Goal: Task Accomplishment & Management: Complete application form

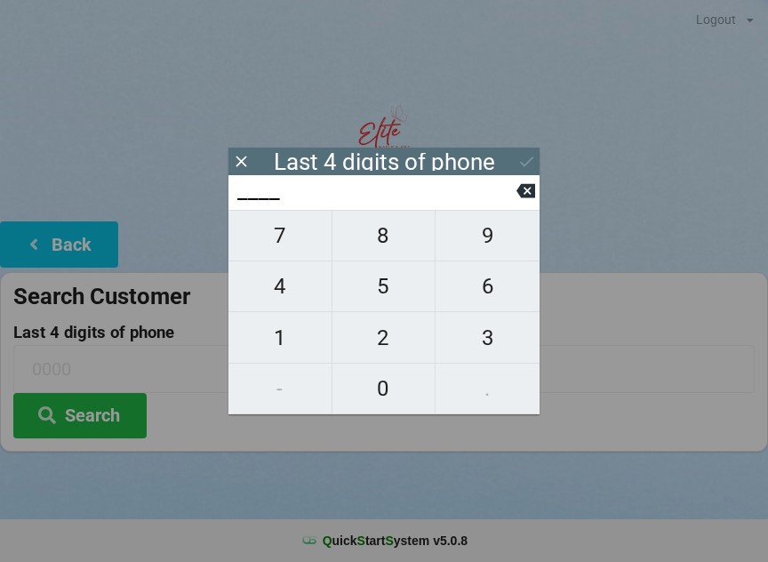
scroll to position [15, 0]
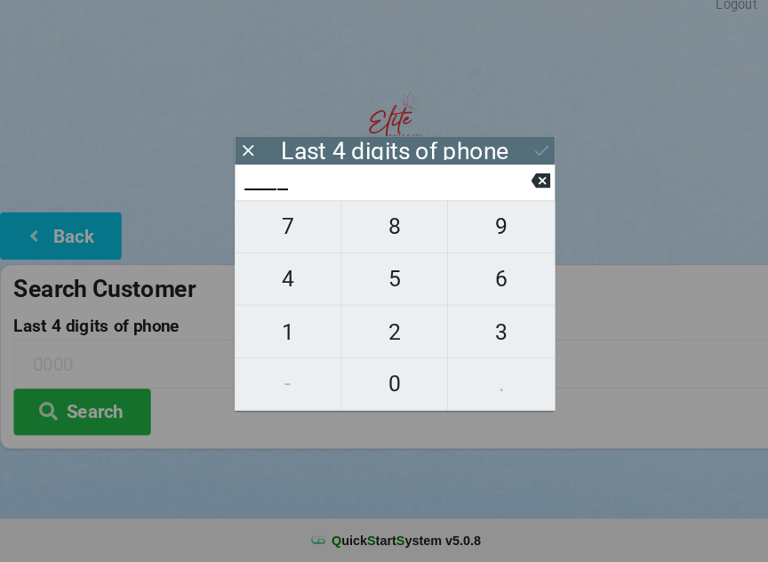
click at [481, 228] on span "9" at bounding box center [487, 235] width 104 height 37
type input "9___"
click at [381, 337] on span "2" at bounding box center [383, 337] width 103 height 37
type input "92__"
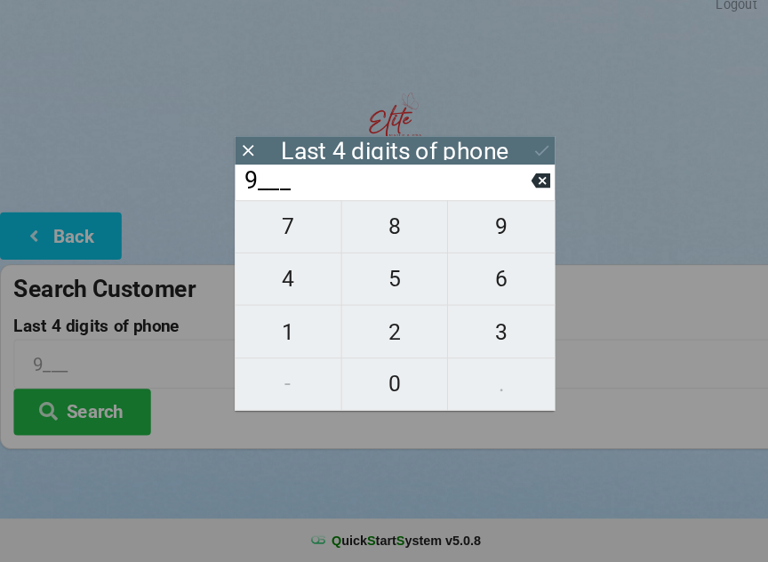
type input "92__"
click at [491, 223] on span "9" at bounding box center [487, 235] width 104 height 37
type input "929_"
click at [522, 181] on icon at bounding box center [525, 190] width 19 height 19
click at [516, 182] on icon at bounding box center [525, 190] width 19 height 19
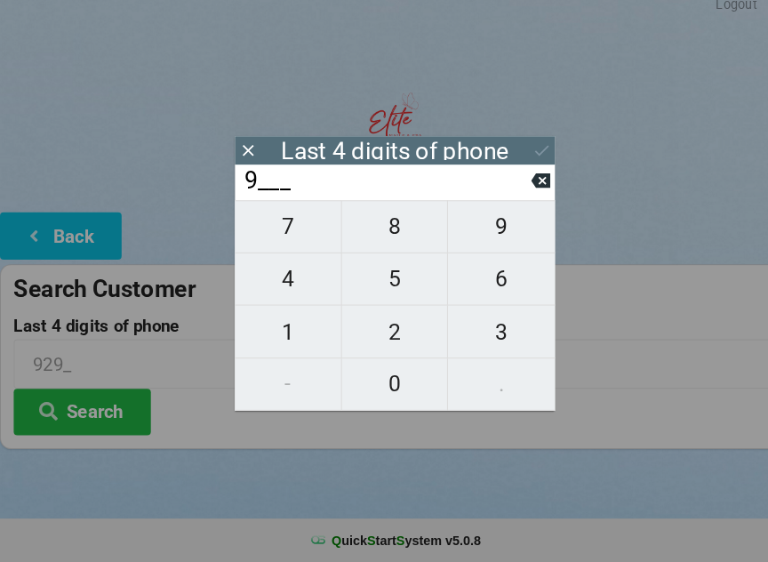
click at [522, 188] on icon at bounding box center [525, 191] width 19 height 14
type input "____"
click at [387, 235] on span "8" at bounding box center [383, 235] width 103 height 37
type input "8___"
click at [519, 175] on div "8___" at bounding box center [383, 192] width 311 height 35
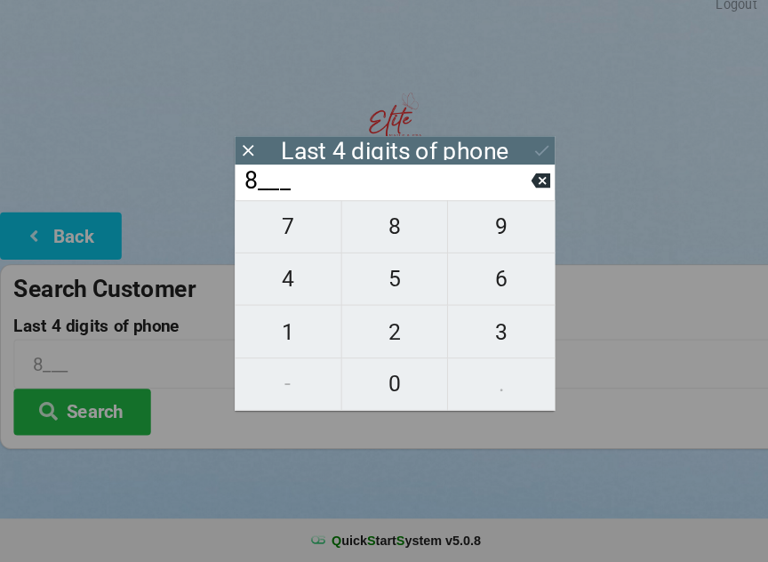
click at [533, 185] on icon at bounding box center [525, 191] width 19 height 14
type input "____"
click at [273, 329] on span "1" at bounding box center [279, 337] width 103 height 37
type input "1___"
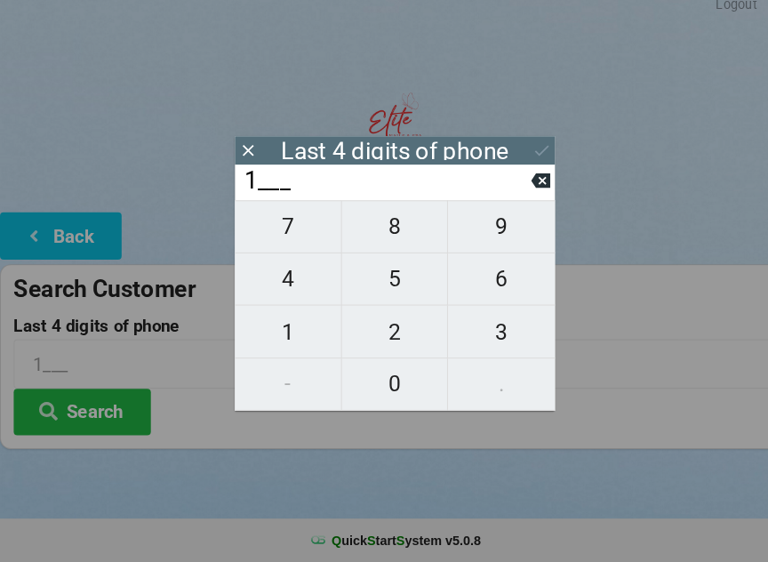
click at [401, 220] on span "8" at bounding box center [383, 235] width 103 height 37
type input "18__"
click at [397, 371] on span "0" at bounding box center [383, 388] width 103 height 37
type input "180_"
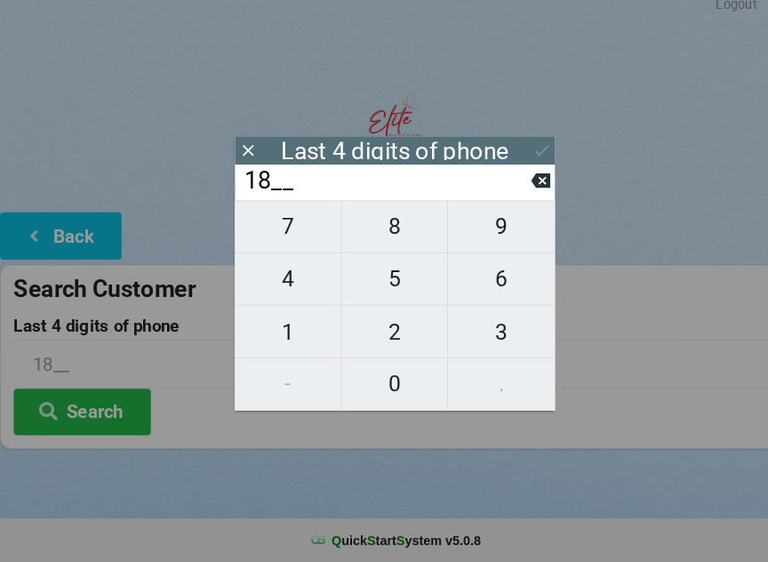
type input "180_"
click at [486, 223] on span "9" at bounding box center [487, 235] width 104 height 37
type input "1809"
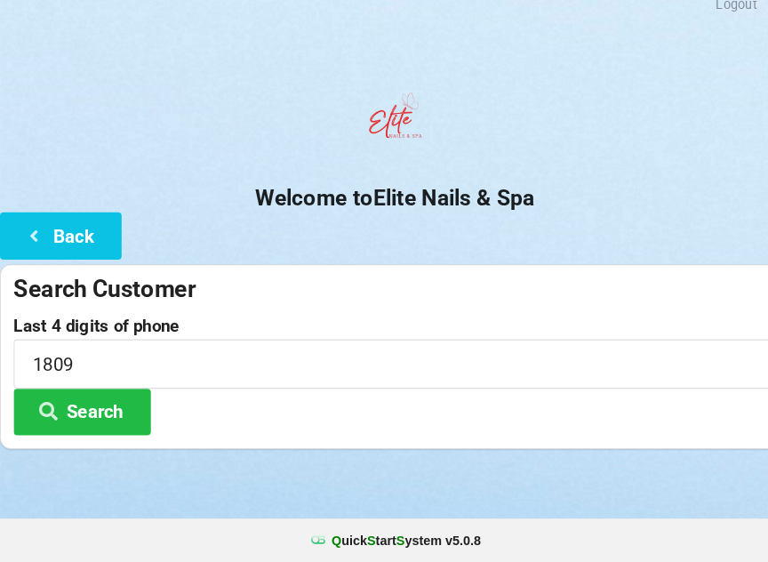
click at [203, 421] on div "Last 4 digits of phone 1809 Search" at bounding box center [383, 380] width 741 height 115
click at [95, 405] on button "Search" at bounding box center [79, 415] width 133 height 45
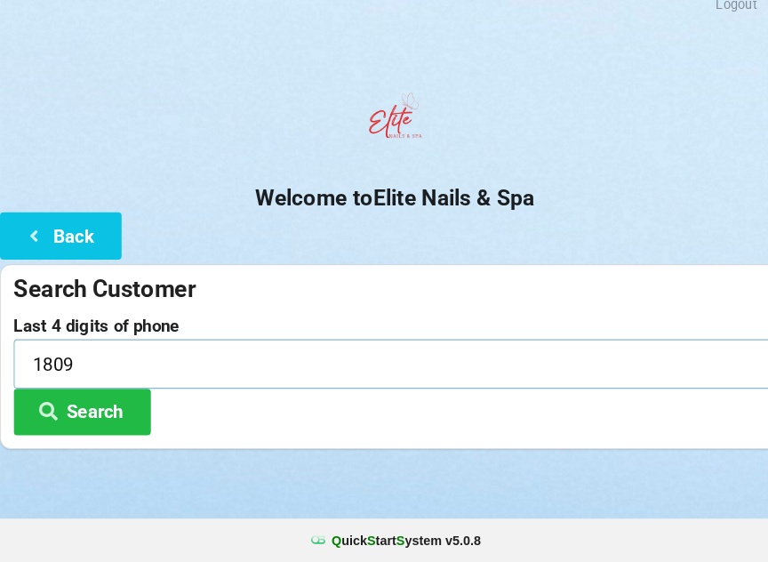
click at [211, 354] on input "1809" at bounding box center [383, 368] width 741 height 47
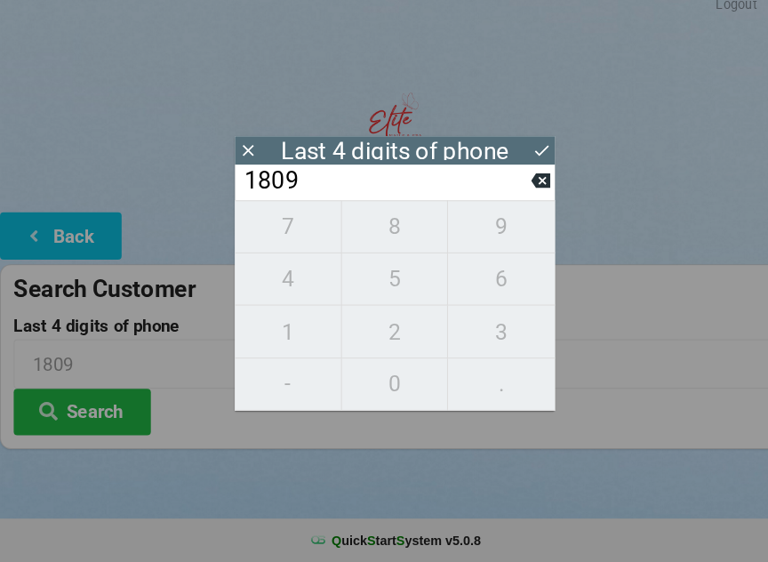
click at [522, 152] on icon at bounding box center [526, 161] width 19 height 19
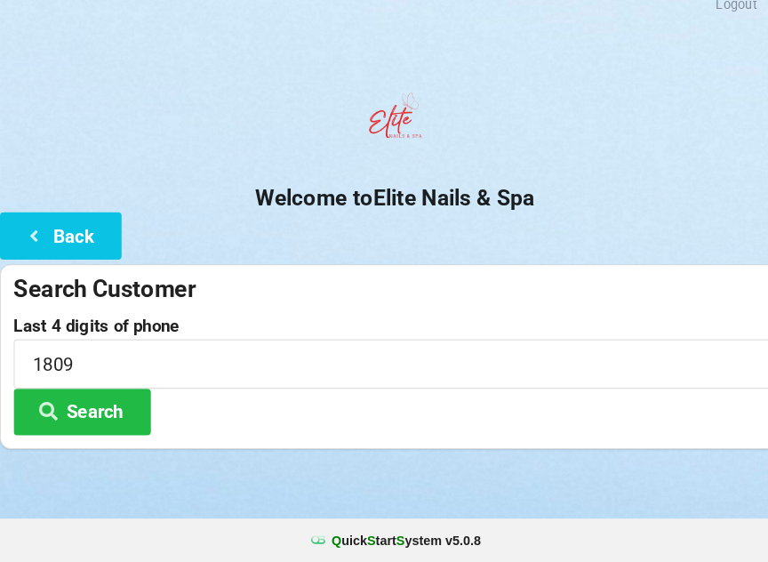
click at [34, 247] on button "Back" at bounding box center [59, 243] width 118 height 45
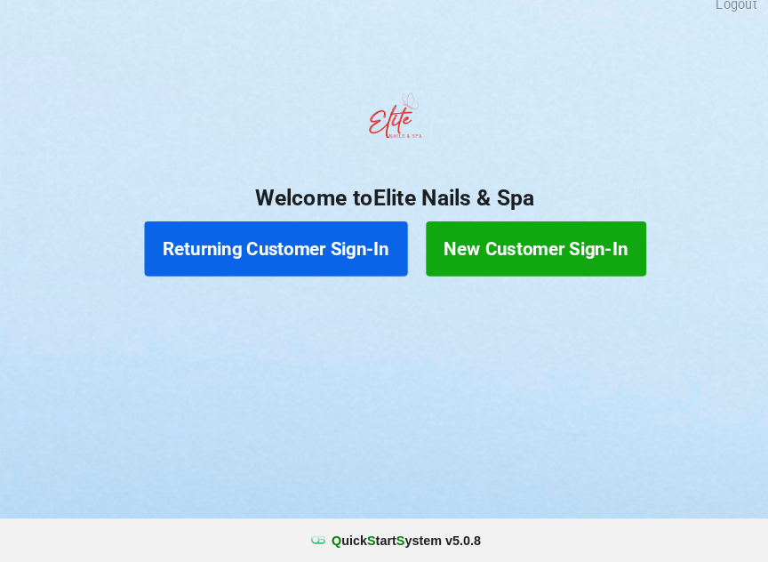
click at [220, 235] on button "Returning Customer Sign-In" at bounding box center [268, 256] width 256 height 53
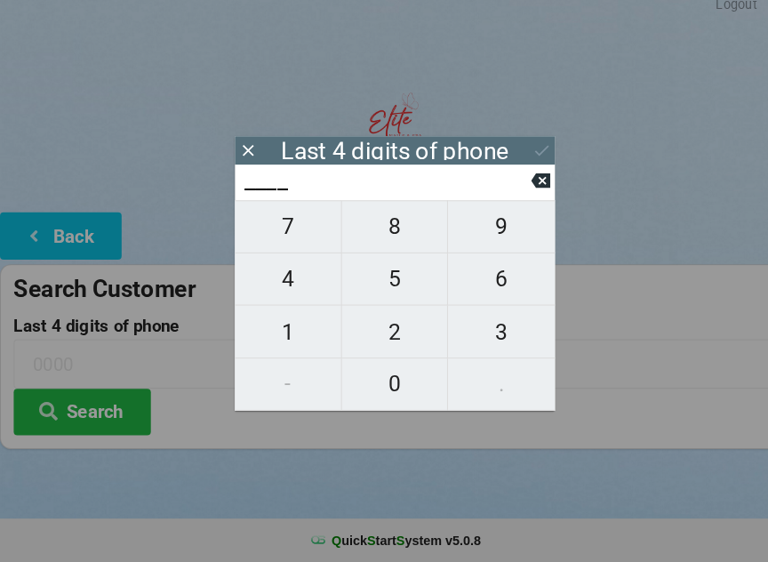
click at [286, 321] on span "1" at bounding box center [279, 337] width 103 height 37
type input "1___"
click at [385, 245] on span "8" at bounding box center [383, 235] width 103 height 37
type input "18__"
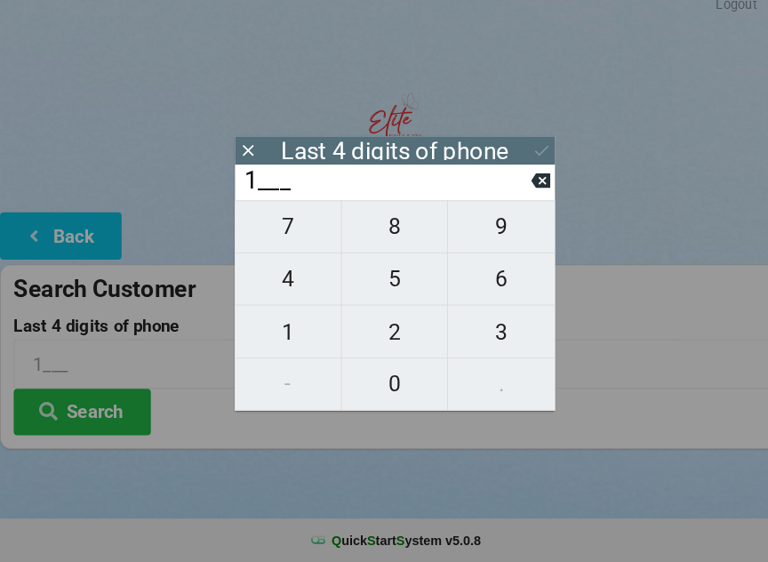
type input "18__"
click at [389, 395] on button "0" at bounding box center [384, 388] width 104 height 51
type input "180_"
click at [497, 244] on span "9" at bounding box center [487, 235] width 104 height 37
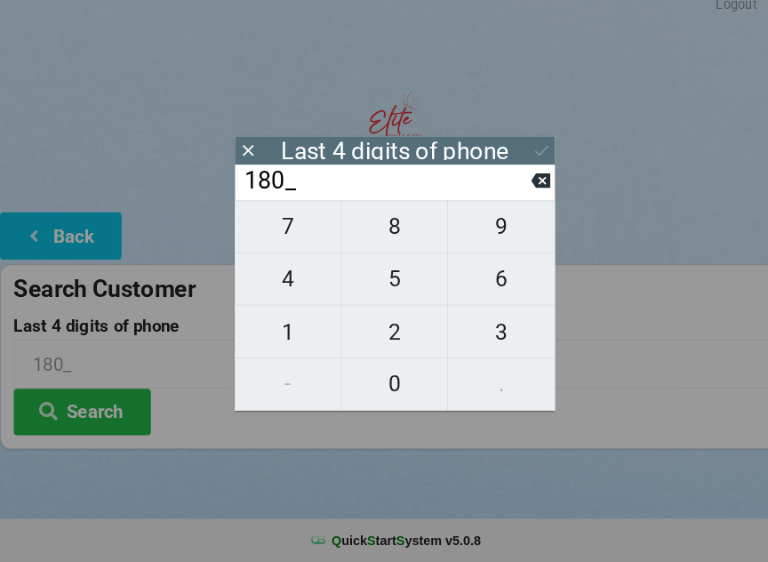
type input "1809"
click at [517, 149] on button at bounding box center [526, 161] width 19 height 24
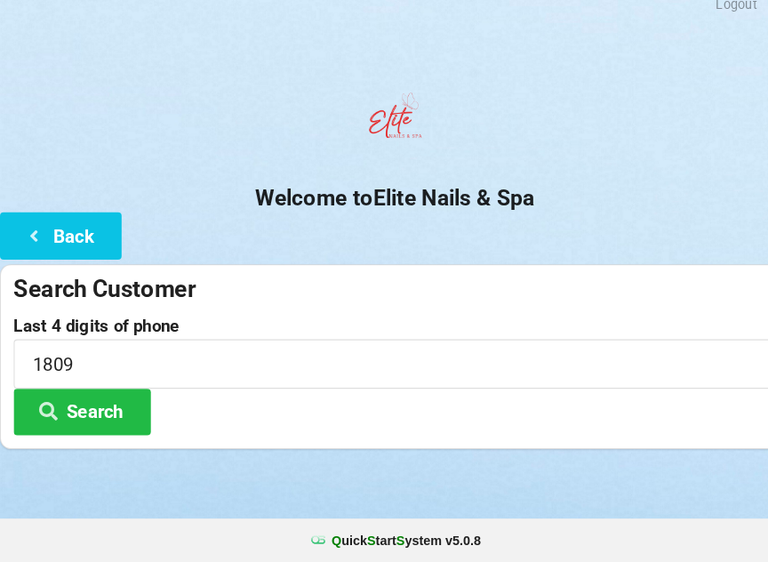
click at [58, 233] on button "Back" at bounding box center [59, 243] width 118 height 45
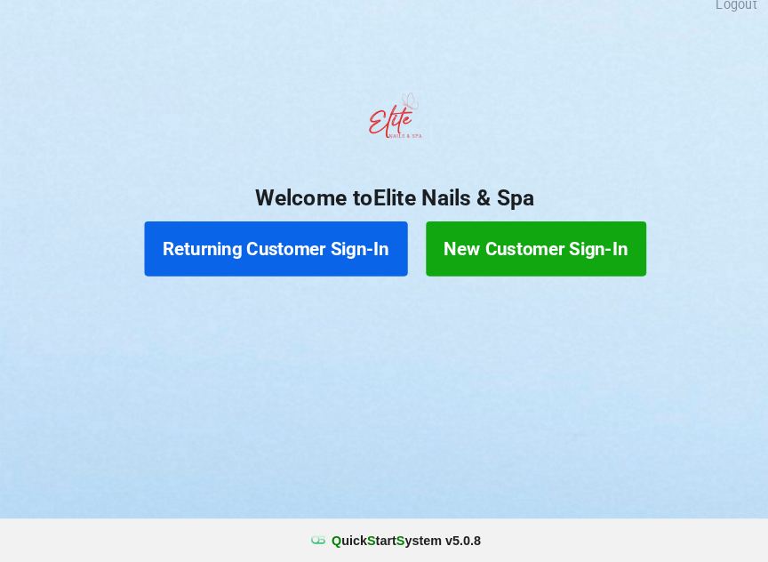
click at [522, 238] on button "New Customer Sign-In" at bounding box center [521, 256] width 214 height 53
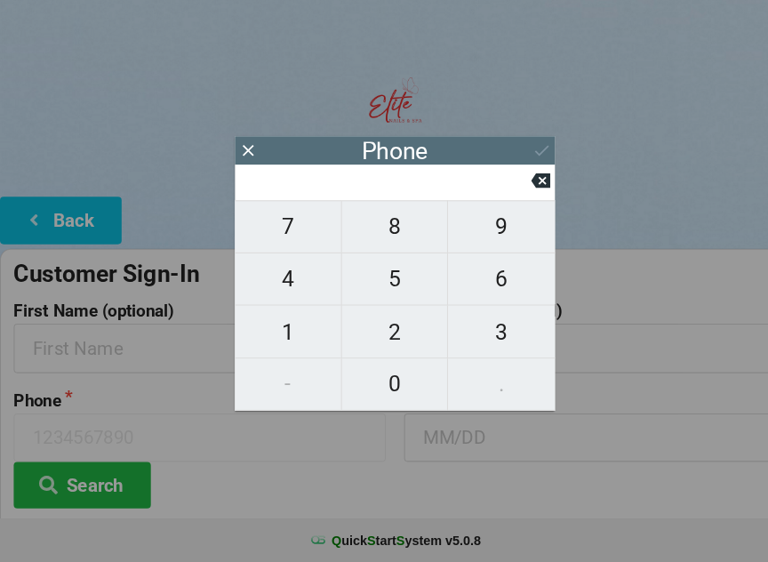
click at [467, 237] on span "9" at bounding box center [487, 235] width 104 height 37
type input "9"
click at [394, 326] on span "2" at bounding box center [383, 337] width 103 height 37
type input "92"
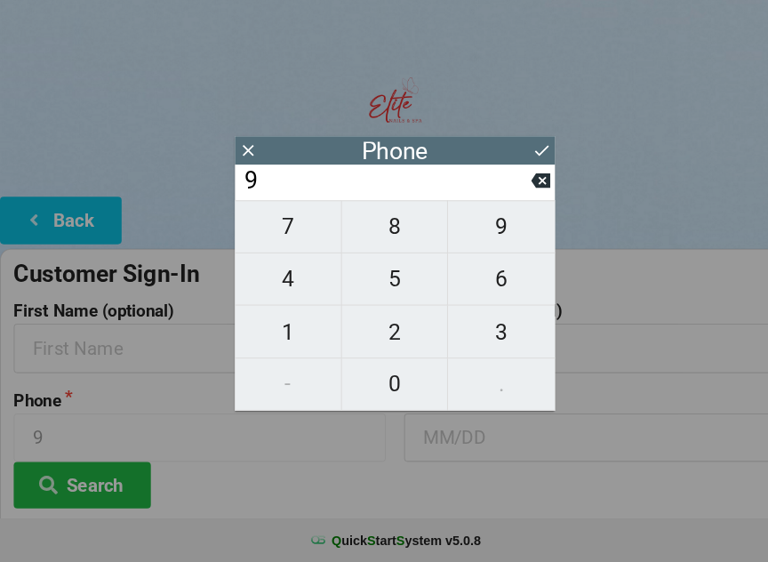
type input "92"
click at [497, 229] on span "9" at bounding box center [487, 235] width 104 height 37
type input "929"
click at [287, 298] on button "4" at bounding box center [280, 286] width 104 height 51
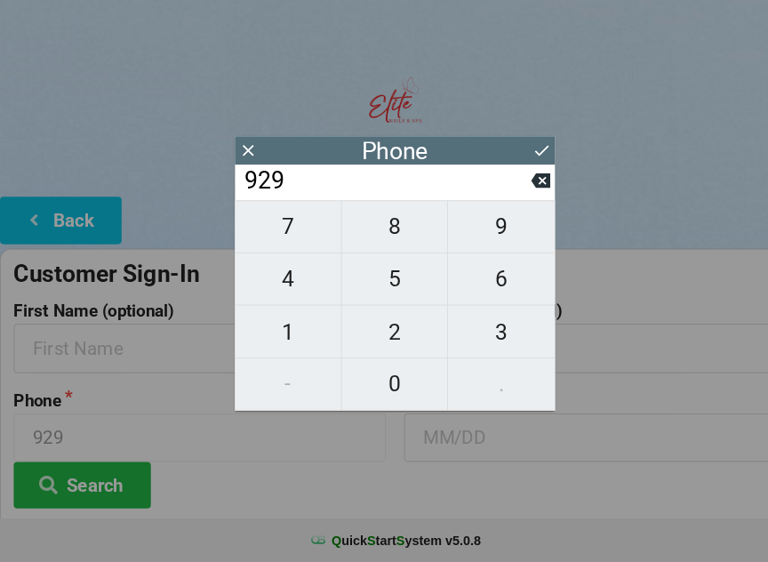
type input "9294"
click at [384, 398] on button "0" at bounding box center [384, 388] width 104 height 51
type input "92940"
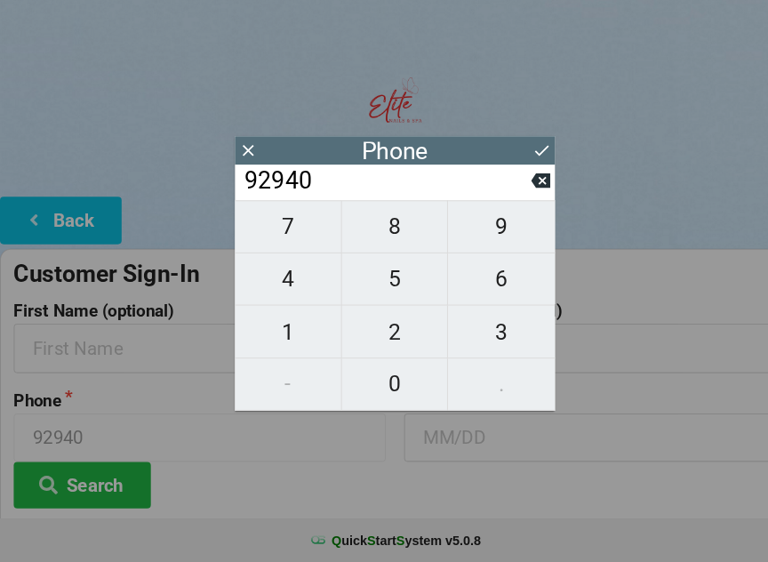
click at [369, 387] on span "0" at bounding box center [383, 388] width 103 height 37
type input "929400"
click at [286, 333] on span "1" at bounding box center [279, 337] width 103 height 37
type input "9294001"
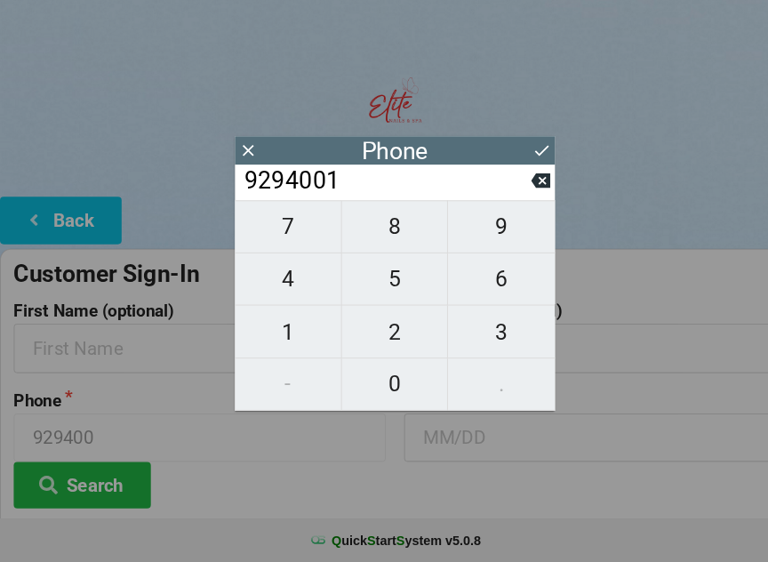
type input "9294001"
click at [363, 245] on span "8" at bounding box center [383, 235] width 103 height 37
type input "92940018"
click at [390, 391] on span "0" at bounding box center [383, 388] width 103 height 37
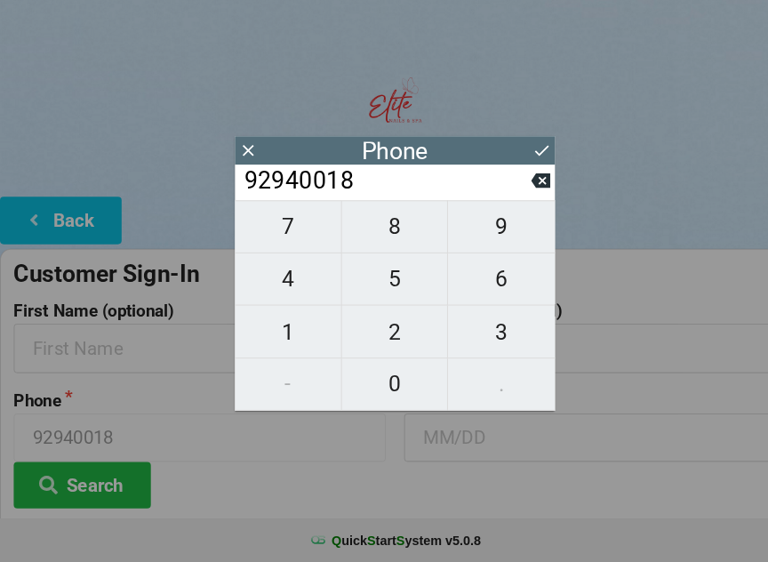
type input "929400180"
click at [486, 247] on span "9" at bounding box center [487, 235] width 104 height 37
type input "9294001809"
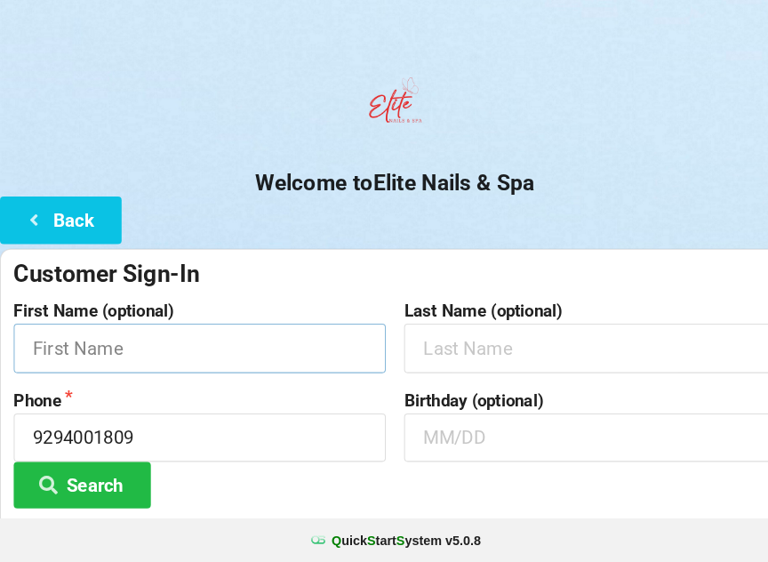
click at [169, 360] on input "text" at bounding box center [194, 353] width 362 height 47
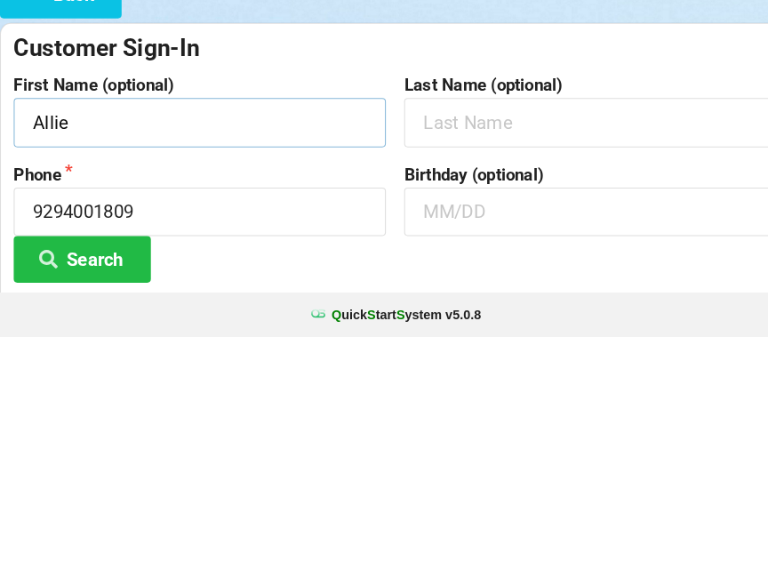
type input "Allie"
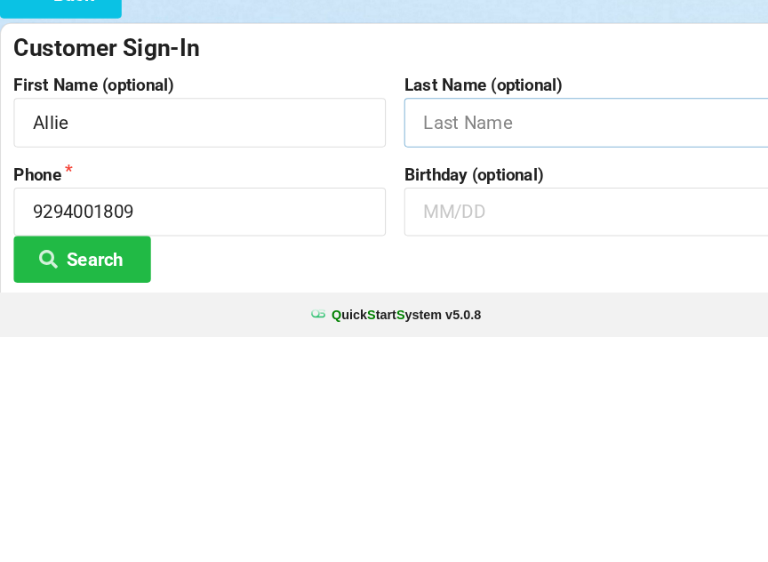
click at [454, 330] on input "text" at bounding box center [574, 353] width 362 height 47
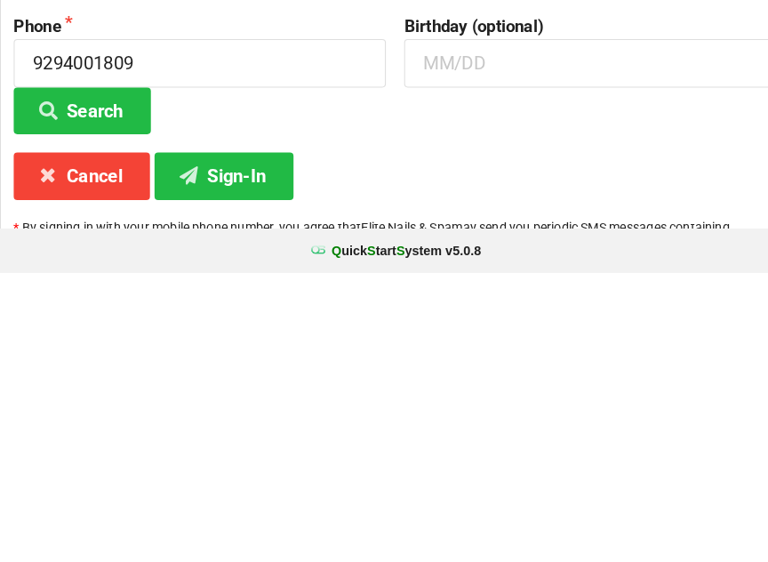
click at [82, 382] on button "Search" at bounding box center [79, 404] width 133 height 45
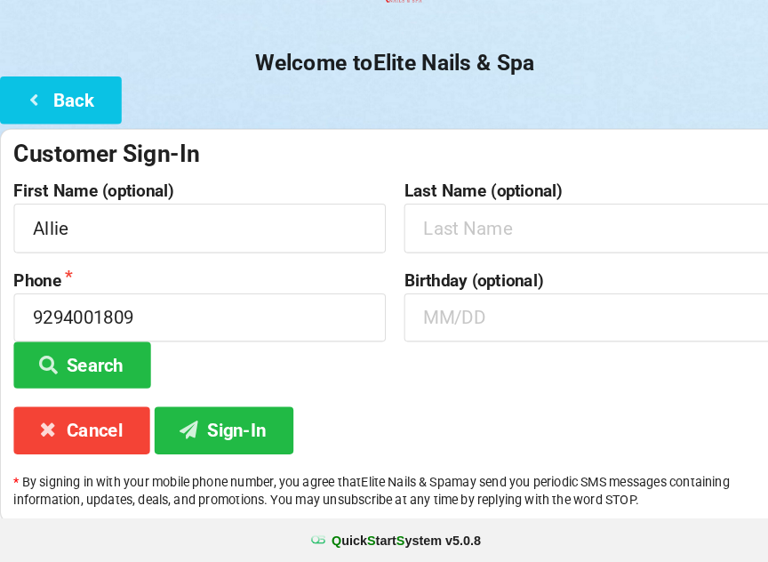
click at [56, 362] on icon at bounding box center [46, 369] width 21 height 15
click at [64, 347] on button "Search" at bounding box center [79, 369] width 133 height 45
click at [62, 347] on button "Search" at bounding box center [79, 369] width 133 height 45
click at [66, 355] on button "Search" at bounding box center [79, 369] width 133 height 45
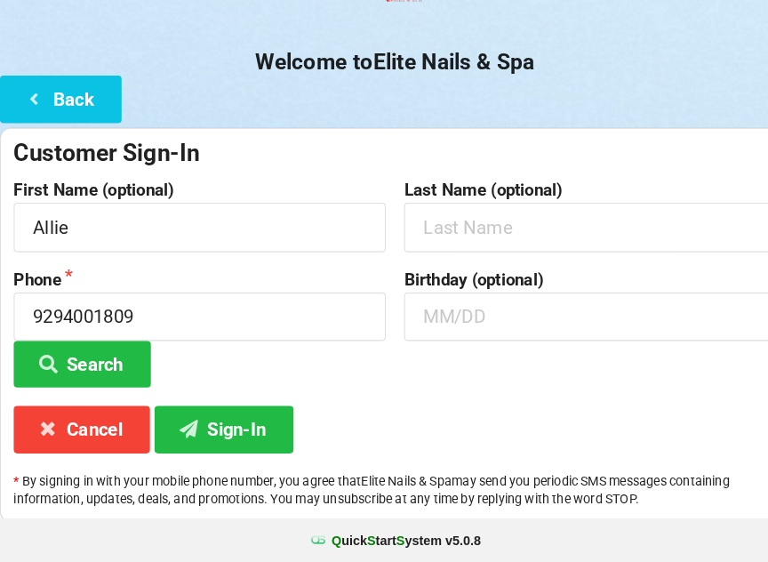
click at [187, 424] on icon at bounding box center [183, 431] width 21 height 15
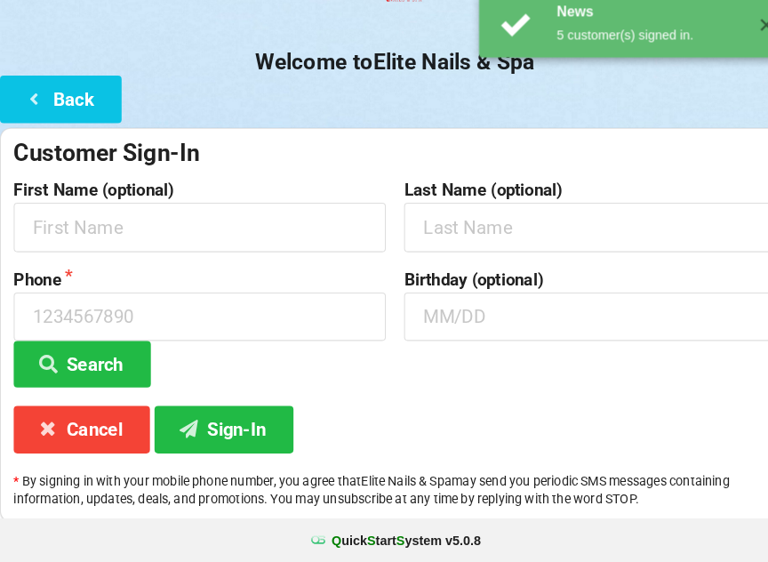
scroll to position [0, 0]
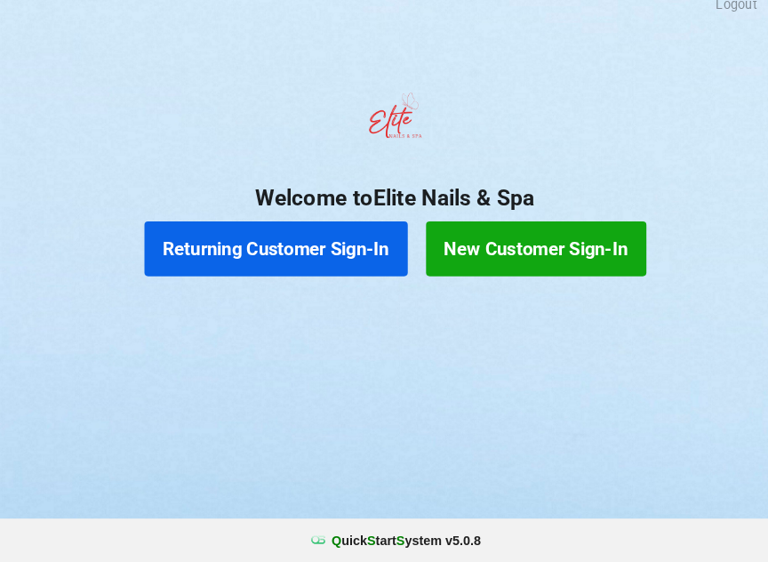
click at [356, 245] on button "Returning Customer Sign-In" at bounding box center [268, 256] width 256 height 53
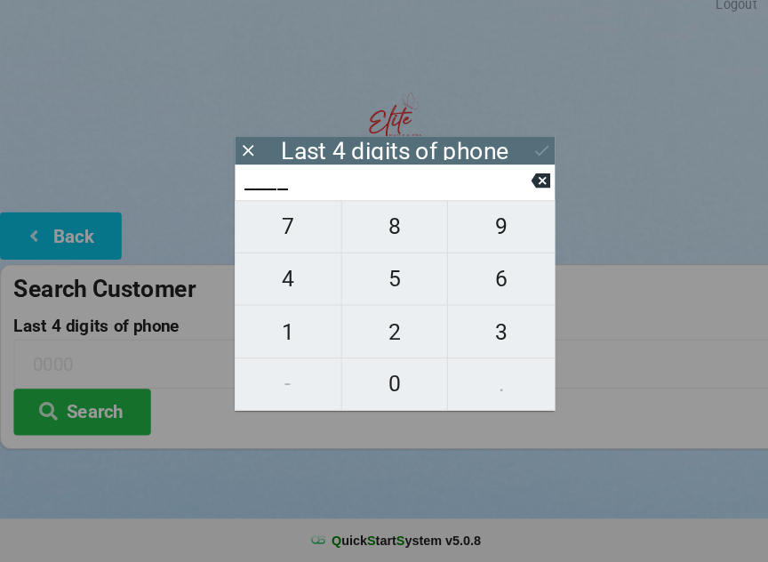
click at [484, 326] on span "3" at bounding box center [487, 337] width 104 height 37
type input "3___"
click at [294, 273] on span "4" at bounding box center [279, 285] width 103 height 37
type input "34__"
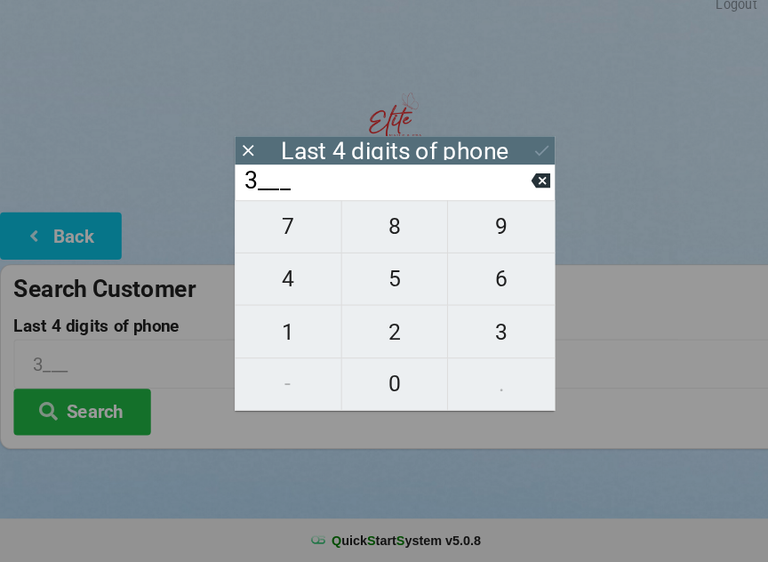
type input "34__"
click at [399, 272] on span "5" at bounding box center [383, 285] width 103 height 37
type input "345_"
click at [391, 271] on span "5" at bounding box center [383, 285] width 103 height 37
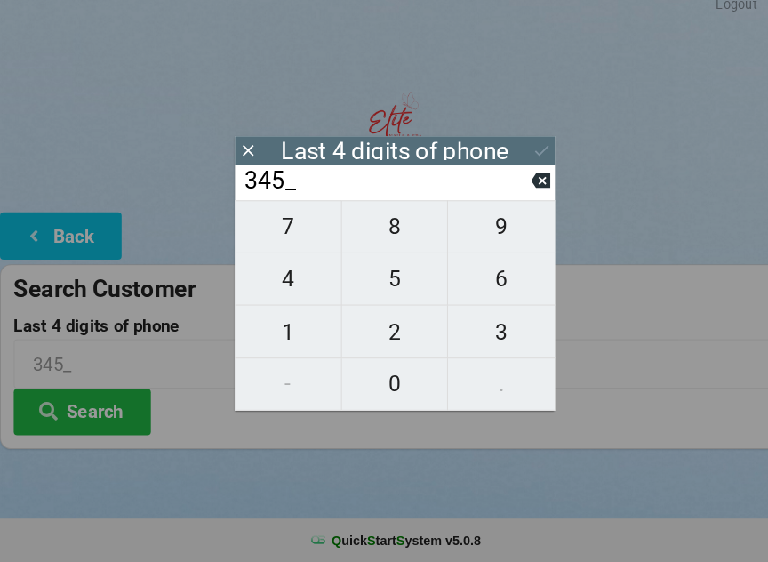
type input "3455"
click at [517, 153] on icon at bounding box center [526, 161] width 19 height 19
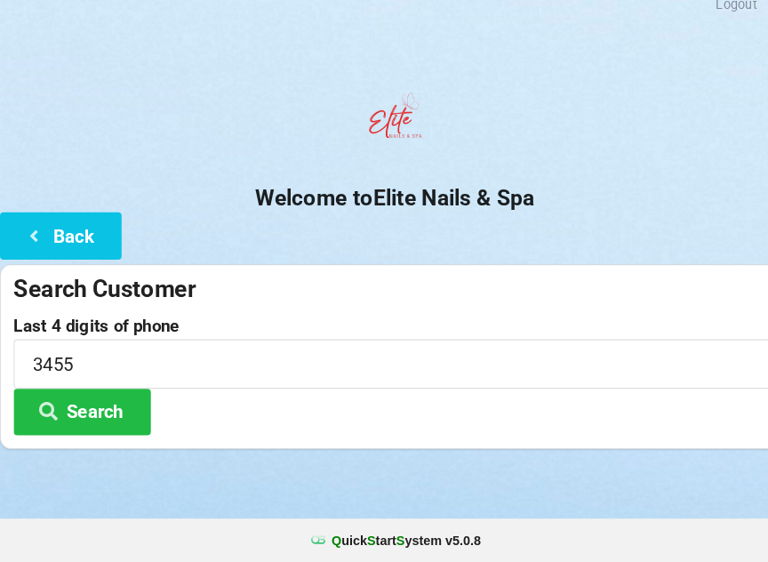
click at [119, 400] on button "Search" at bounding box center [79, 415] width 133 height 45
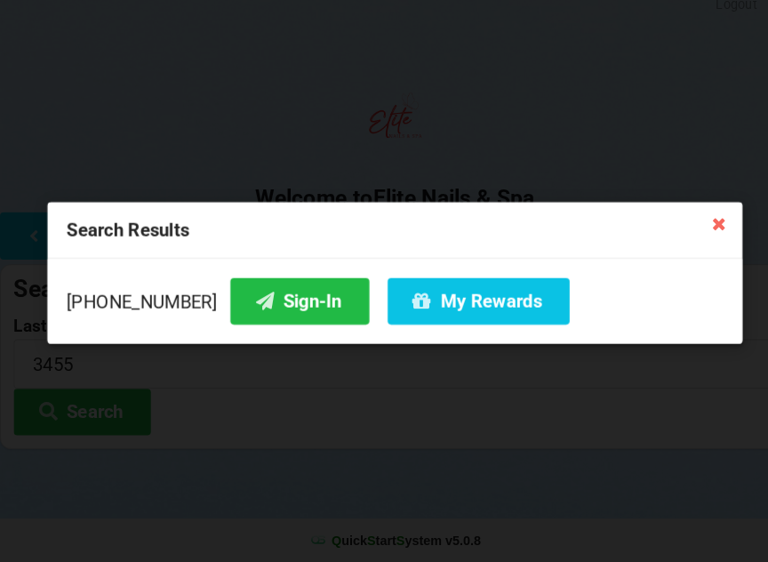
click at [266, 299] on button "Sign-In" at bounding box center [291, 307] width 135 height 45
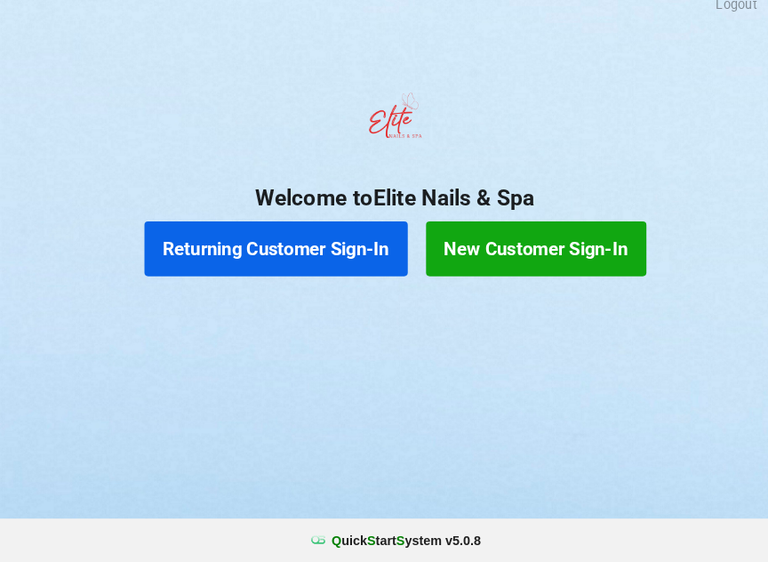
click at [743, 259] on div "Returning Customer Sign-In New Customer Sign-In" at bounding box center [384, 256] width 768 height 71
